Goal: Task Accomplishment & Management: Manage account settings

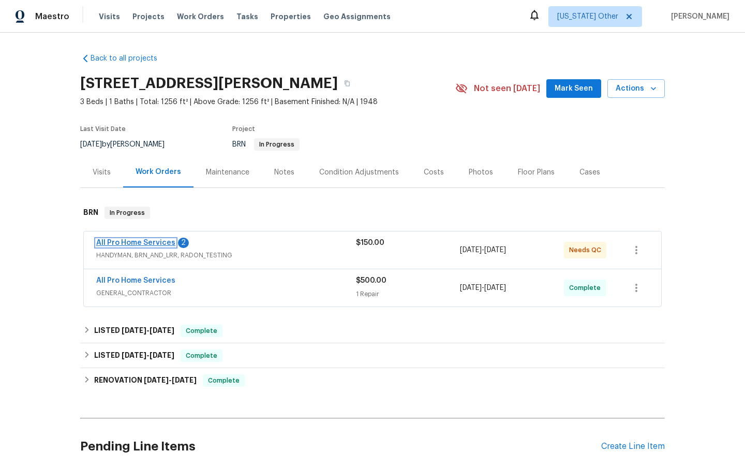
click at [135, 242] on link "All Pro Home Services" at bounding box center [135, 242] width 79 height 7
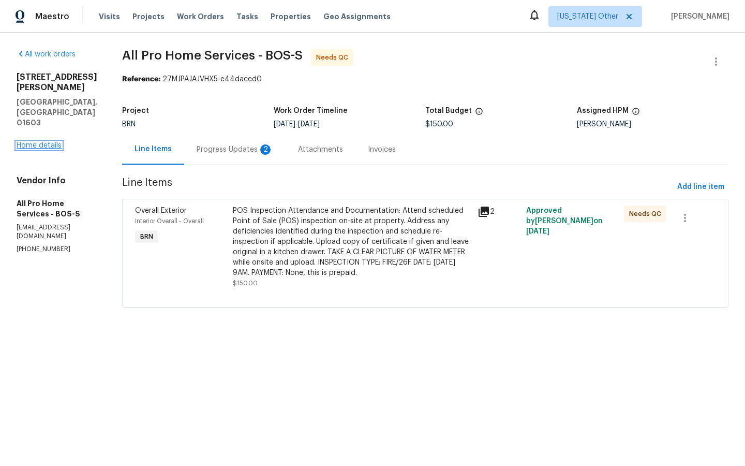
click at [36, 142] on link "Home details" at bounding box center [39, 145] width 45 height 7
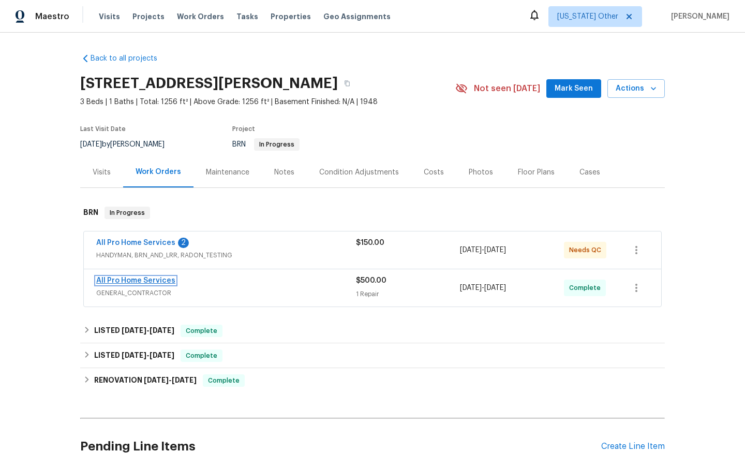
click at [128, 281] on link "All Pro Home Services" at bounding box center [135, 280] width 79 height 7
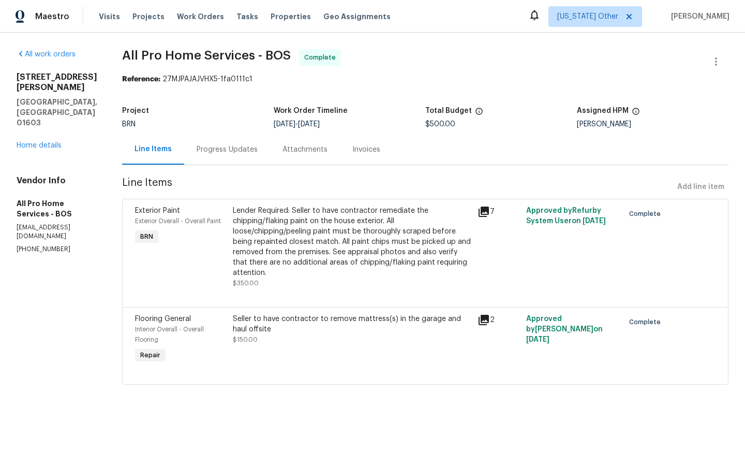
click at [487, 211] on icon at bounding box center [484, 211] width 10 height 10
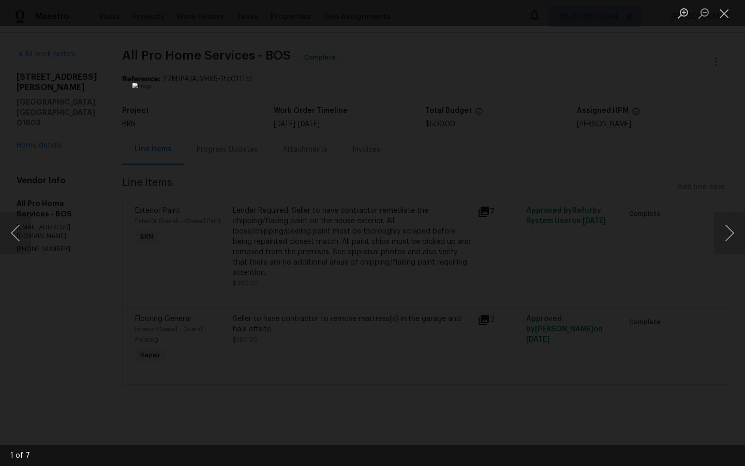
click at [661, 252] on div "Lightbox" at bounding box center [372, 233] width 745 height 466
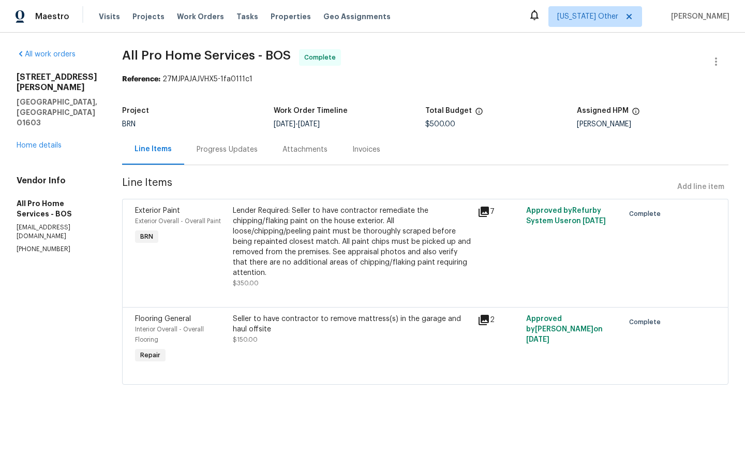
click at [355, 154] on div "Invoices" at bounding box center [366, 149] width 28 height 10
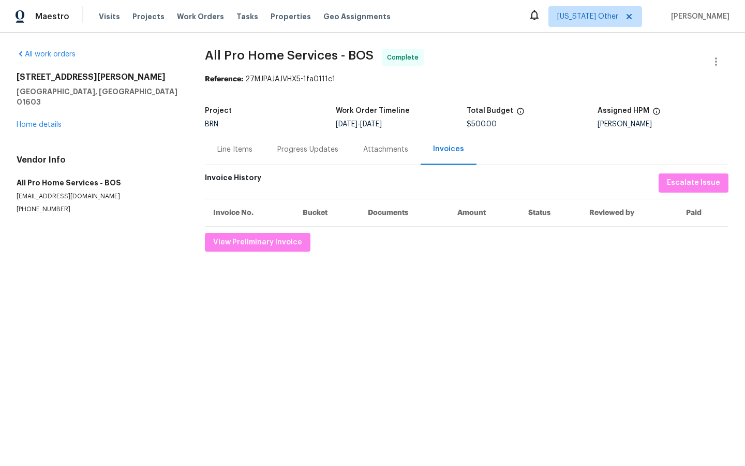
click at [235, 151] on div "Line Items" at bounding box center [234, 149] width 35 height 10
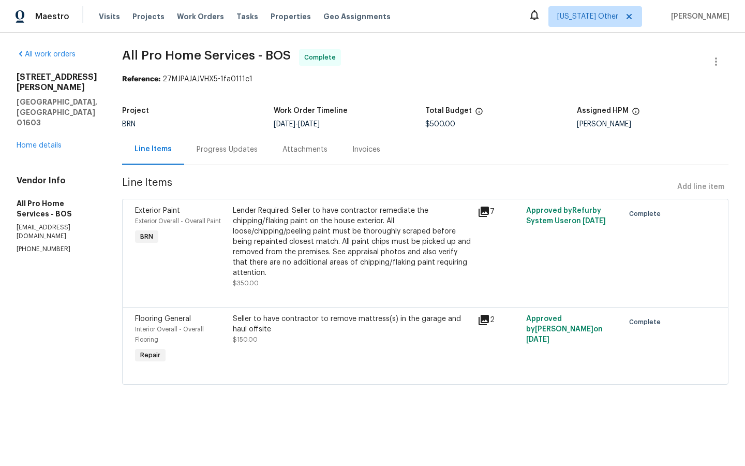
click at [487, 212] on icon at bounding box center [484, 211] width 10 height 10
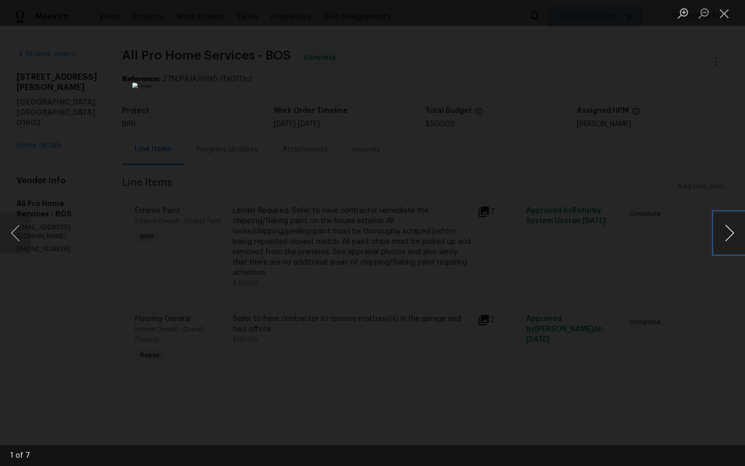
click at [728, 232] on button "Next image" at bounding box center [729, 232] width 31 height 41
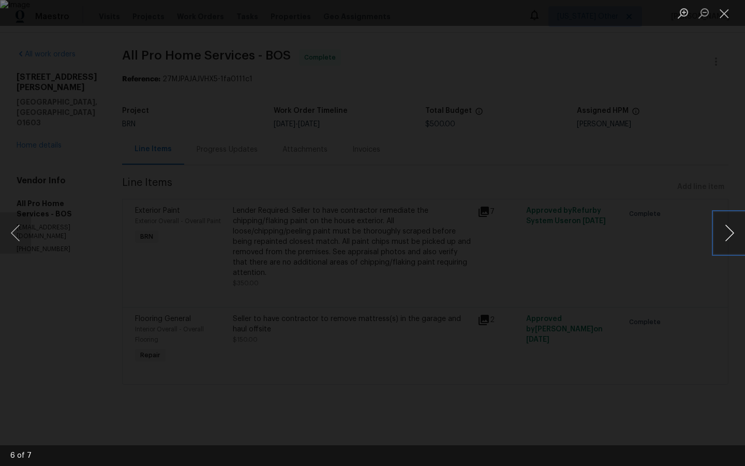
click at [728, 232] on button "Next image" at bounding box center [729, 232] width 31 height 41
click at [674, 302] on div "Lightbox" at bounding box center [372, 233] width 745 height 466
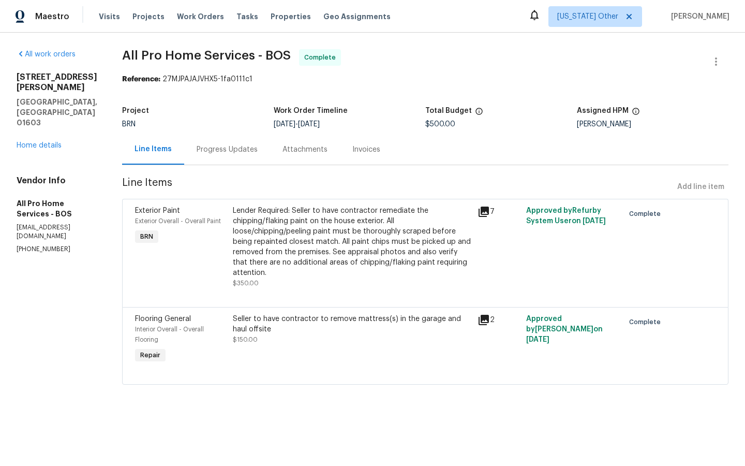
click at [483, 322] on icon at bounding box center [484, 320] width 12 height 12
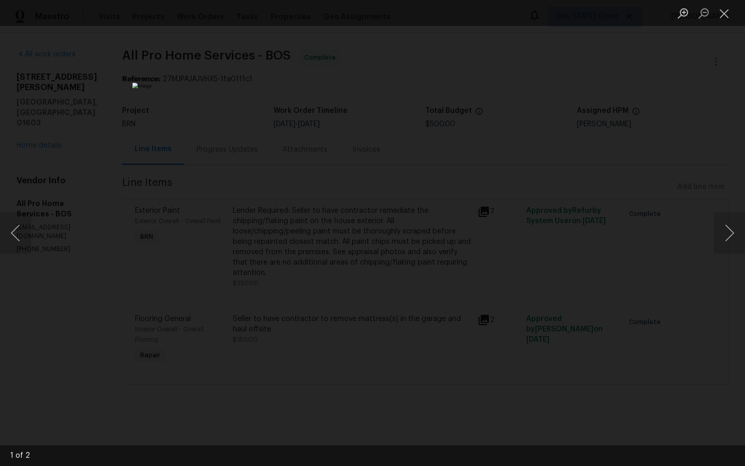
click at [626, 201] on div "Lightbox" at bounding box center [372, 233] width 745 height 466
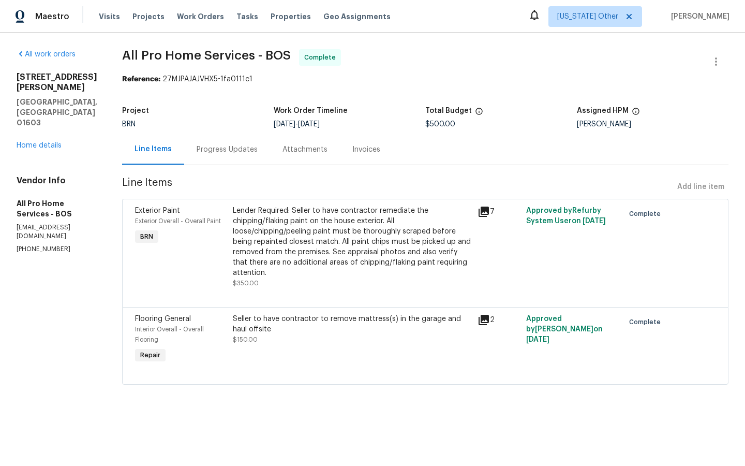
click at [484, 212] on icon at bounding box center [484, 211] width 10 height 10
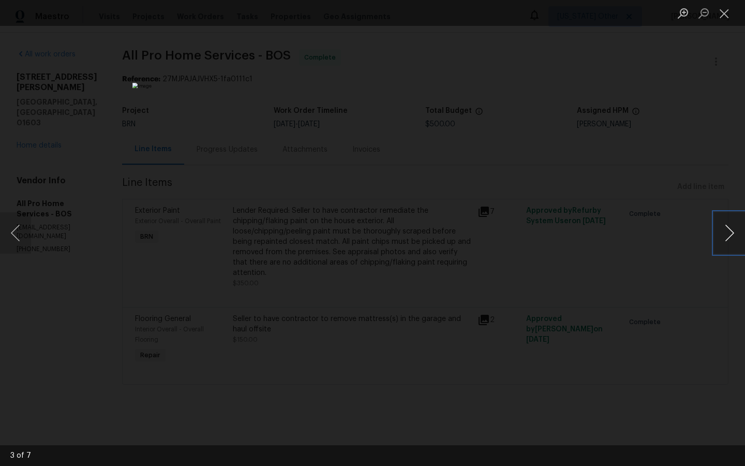
click at [728, 232] on button "Next image" at bounding box center [729, 232] width 31 height 41
